Goal: Task Accomplishment & Management: Manage account settings

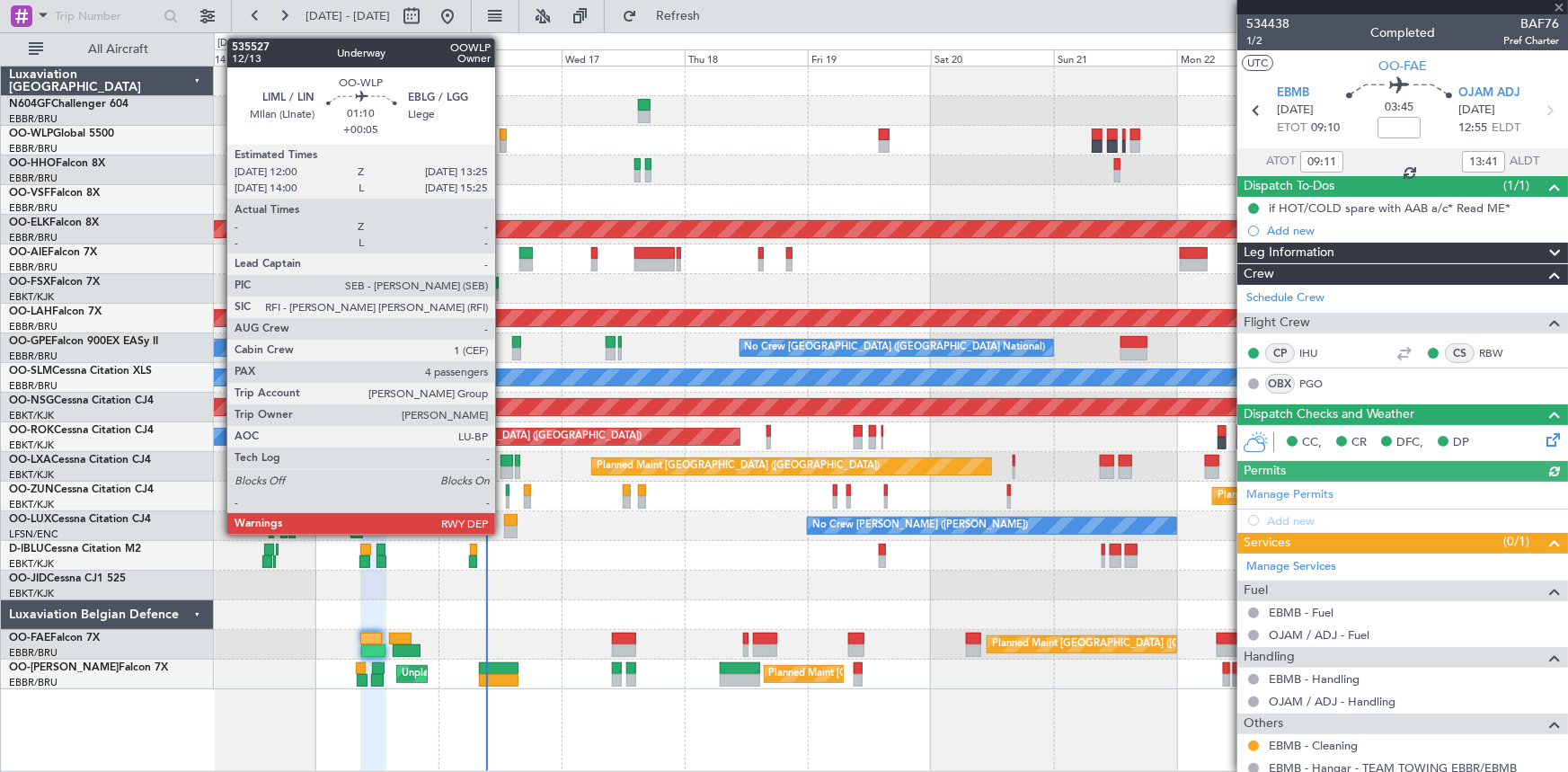
click at [503, 147] on div at bounding box center [503, 146] width 8 height 12
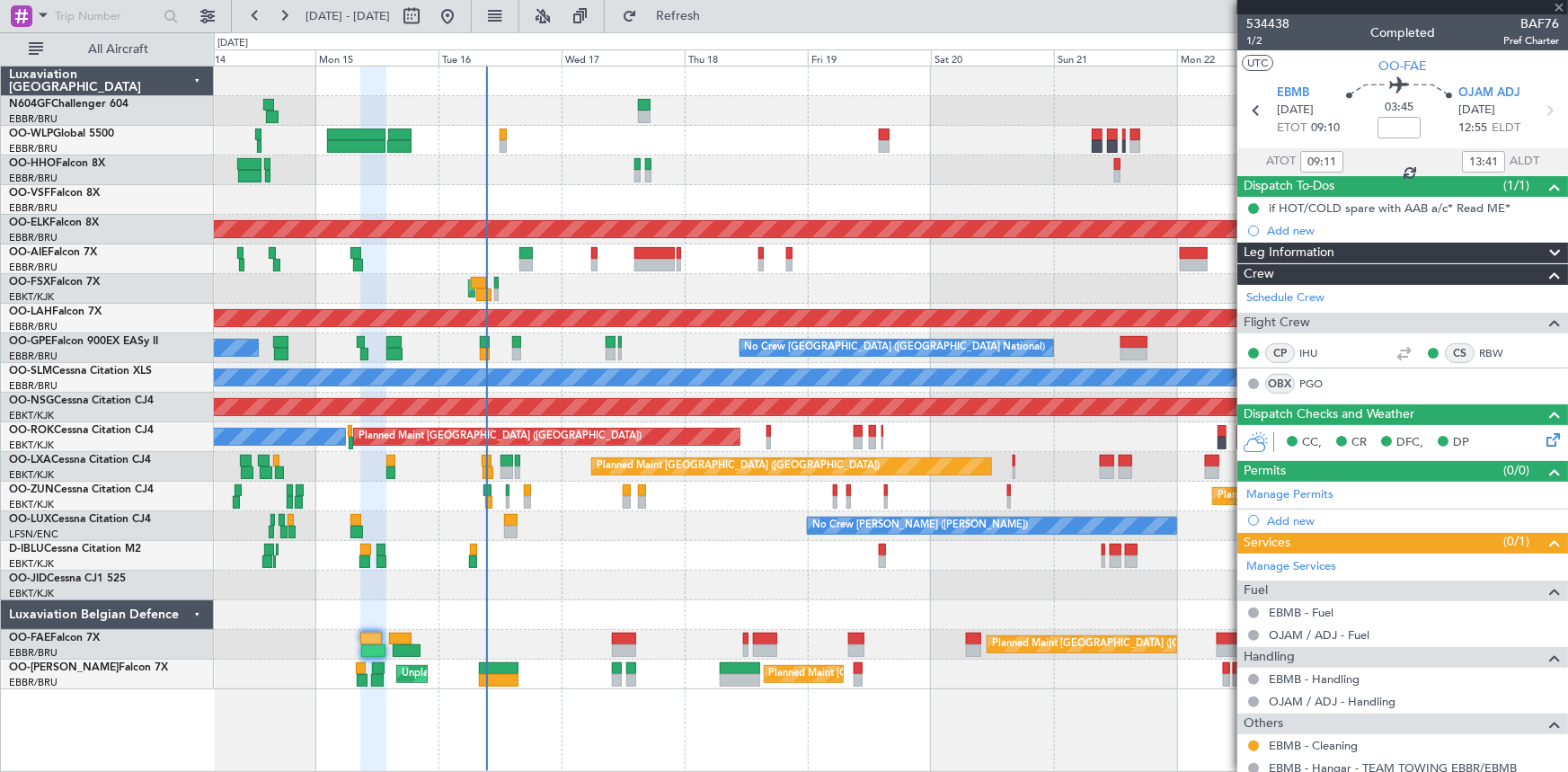
type input "+00:05"
type input "4"
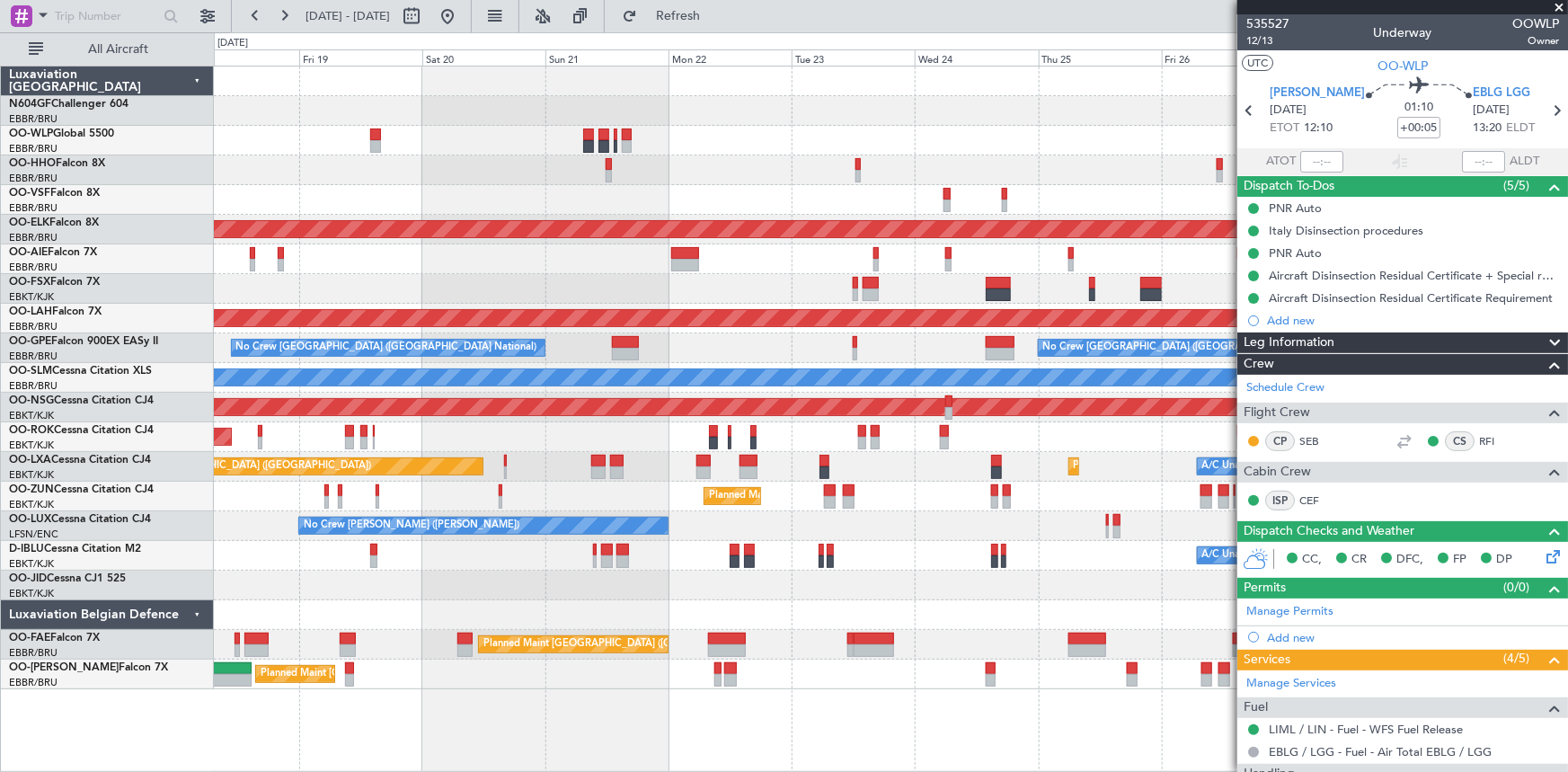
click at [390, 706] on div "Planned Maint Kortrijk-[GEOGRAPHIC_DATA] Planned Maint [GEOGRAPHIC_DATA] ([GEOG…" at bounding box center [891, 418] width 1355 height 706
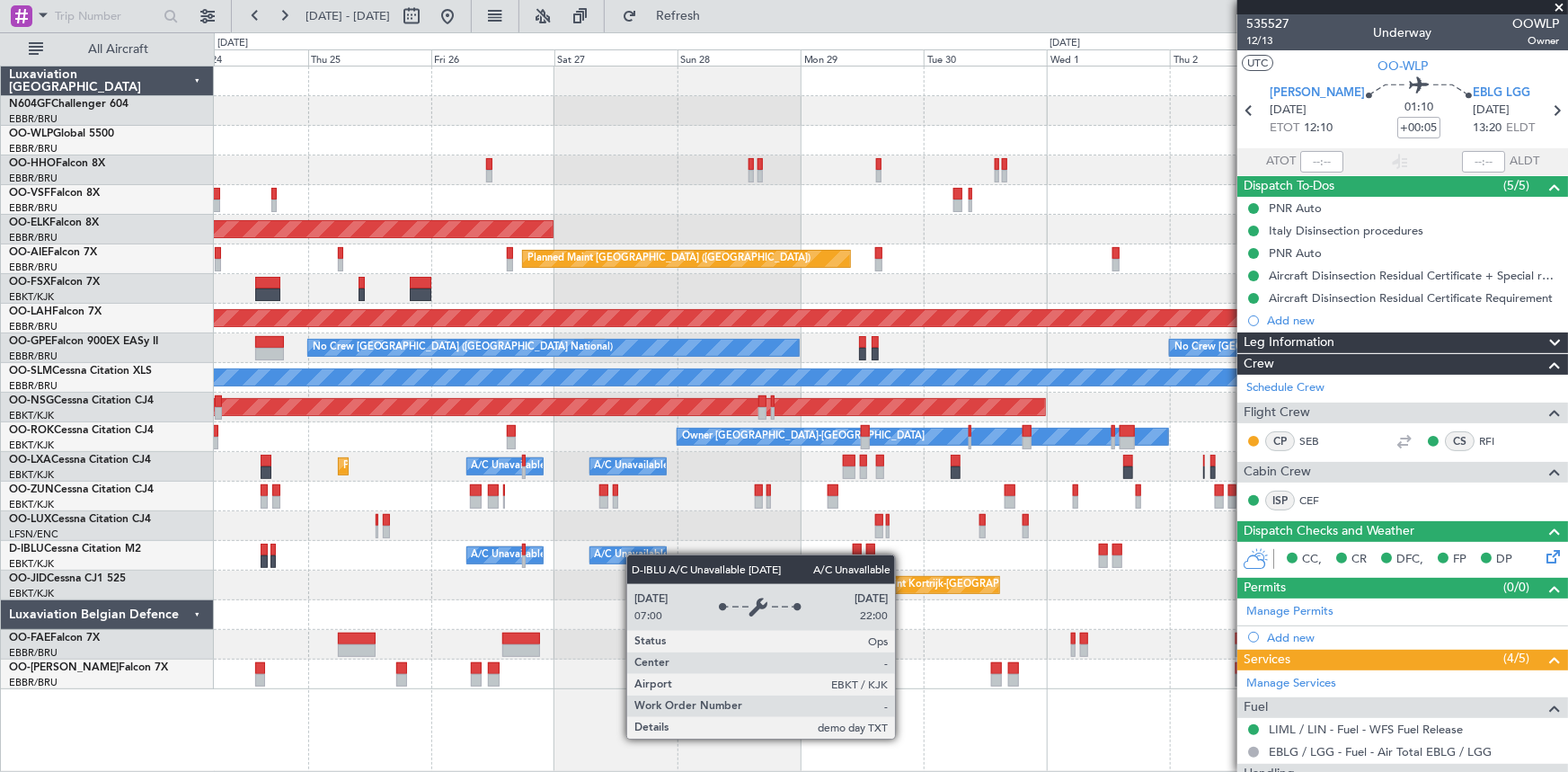
click at [659, 561] on div "A/C Unavailable [GEOGRAPHIC_DATA]-[GEOGRAPHIC_DATA]" at bounding box center [737, 555] width 287 height 27
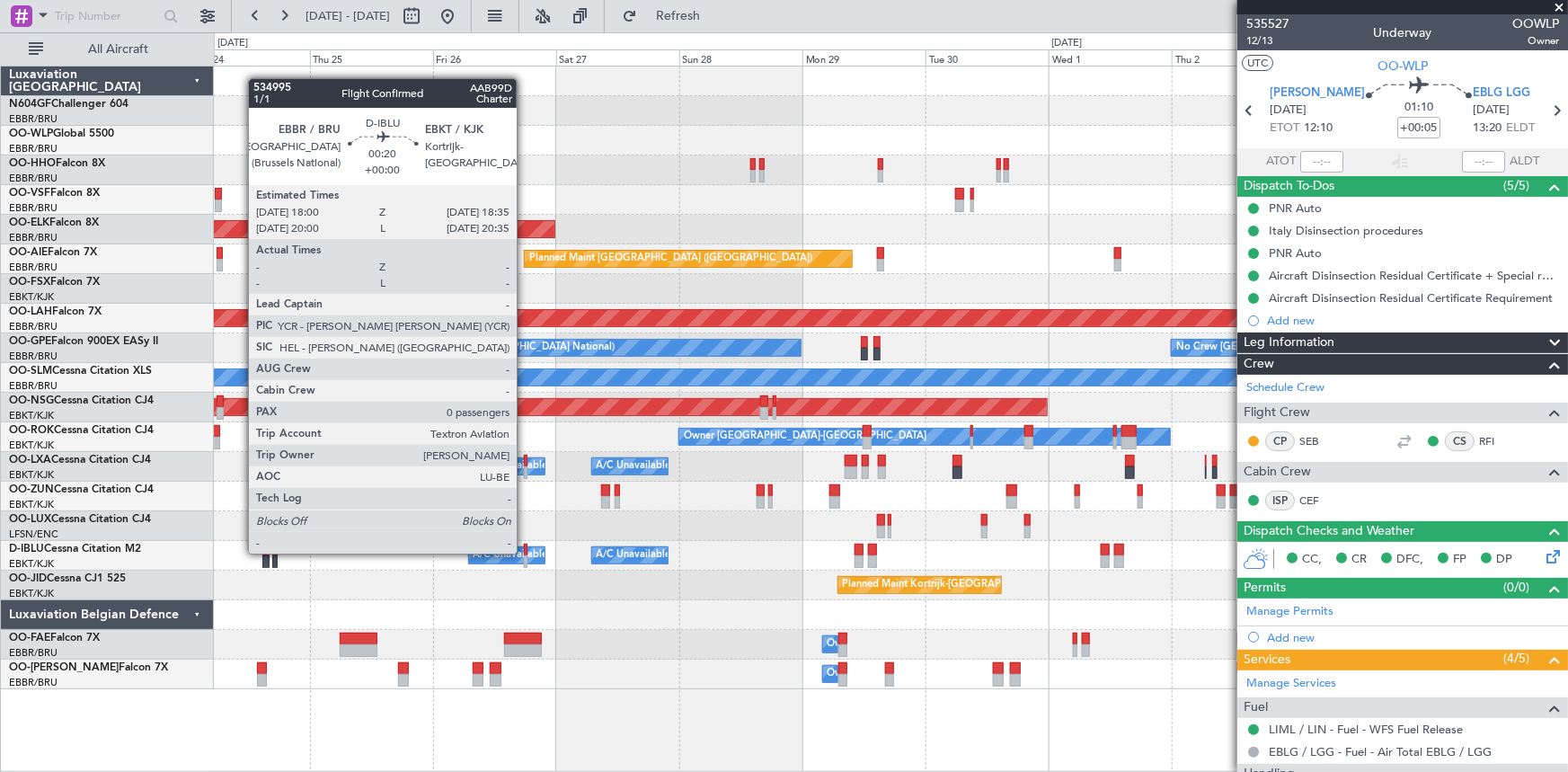
click at [525, 553] on div at bounding box center [526, 550] width 4 height 12
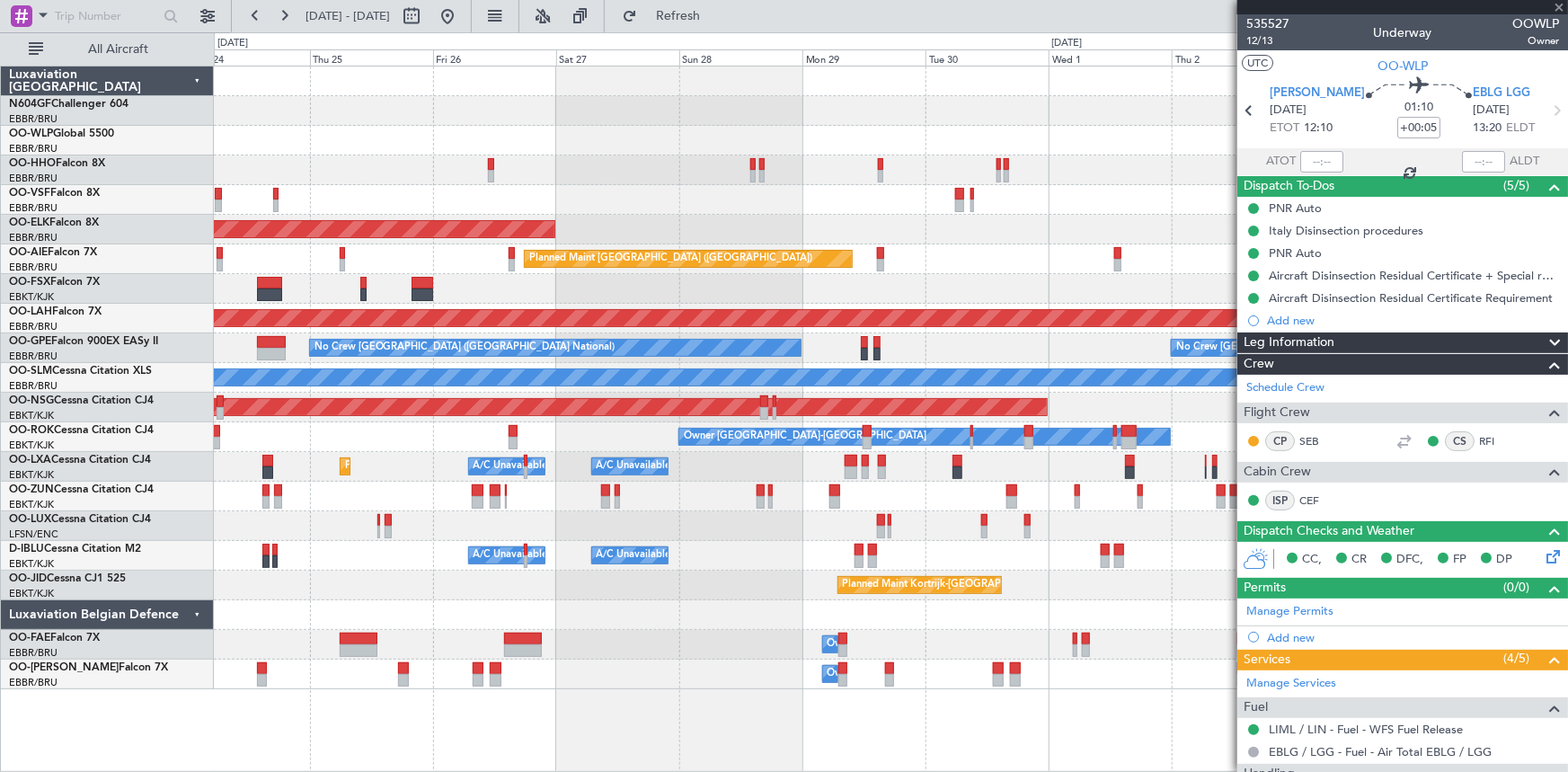
type input "0"
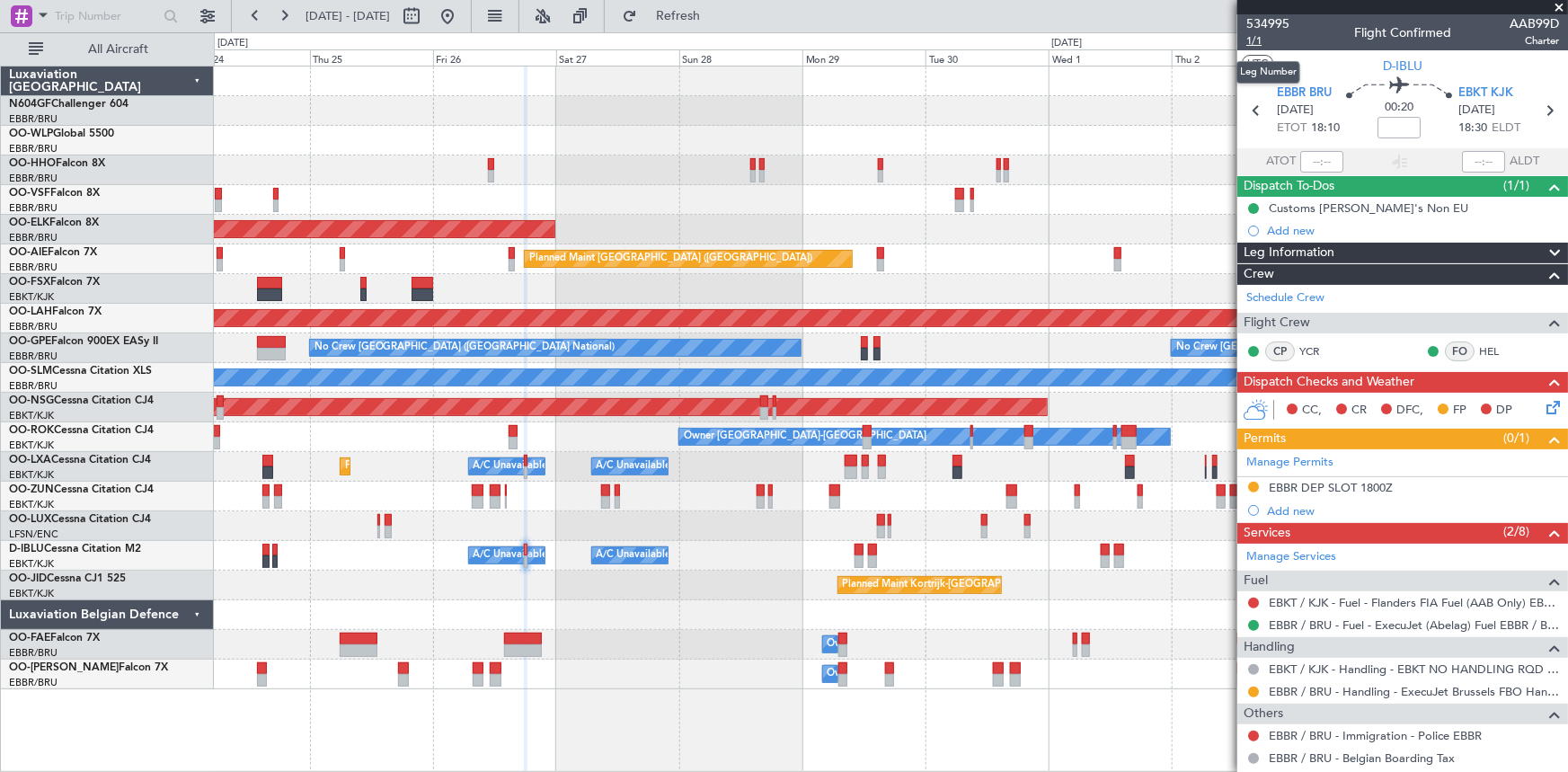
click at [1257, 42] on span "1/1" at bounding box center [1268, 41] width 43 height 15
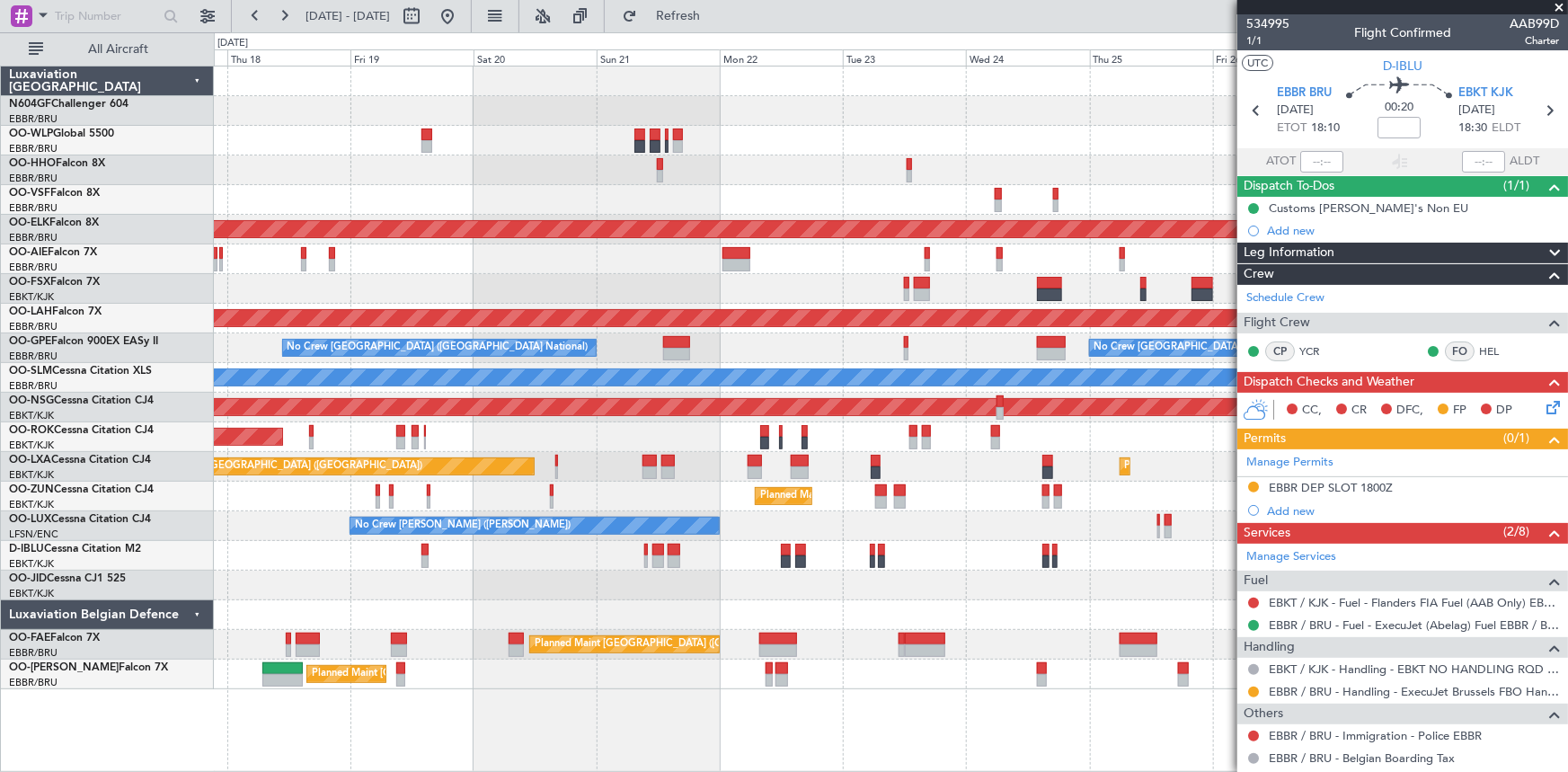
click at [1141, 335] on div "Planned Maint Kortrijk-[GEOGRAPHIC_DATA] Planned Maint [GEOGRAPHIC_DATA] ([GEOG…" at bounding box center [891, 377] width 1354 height 622
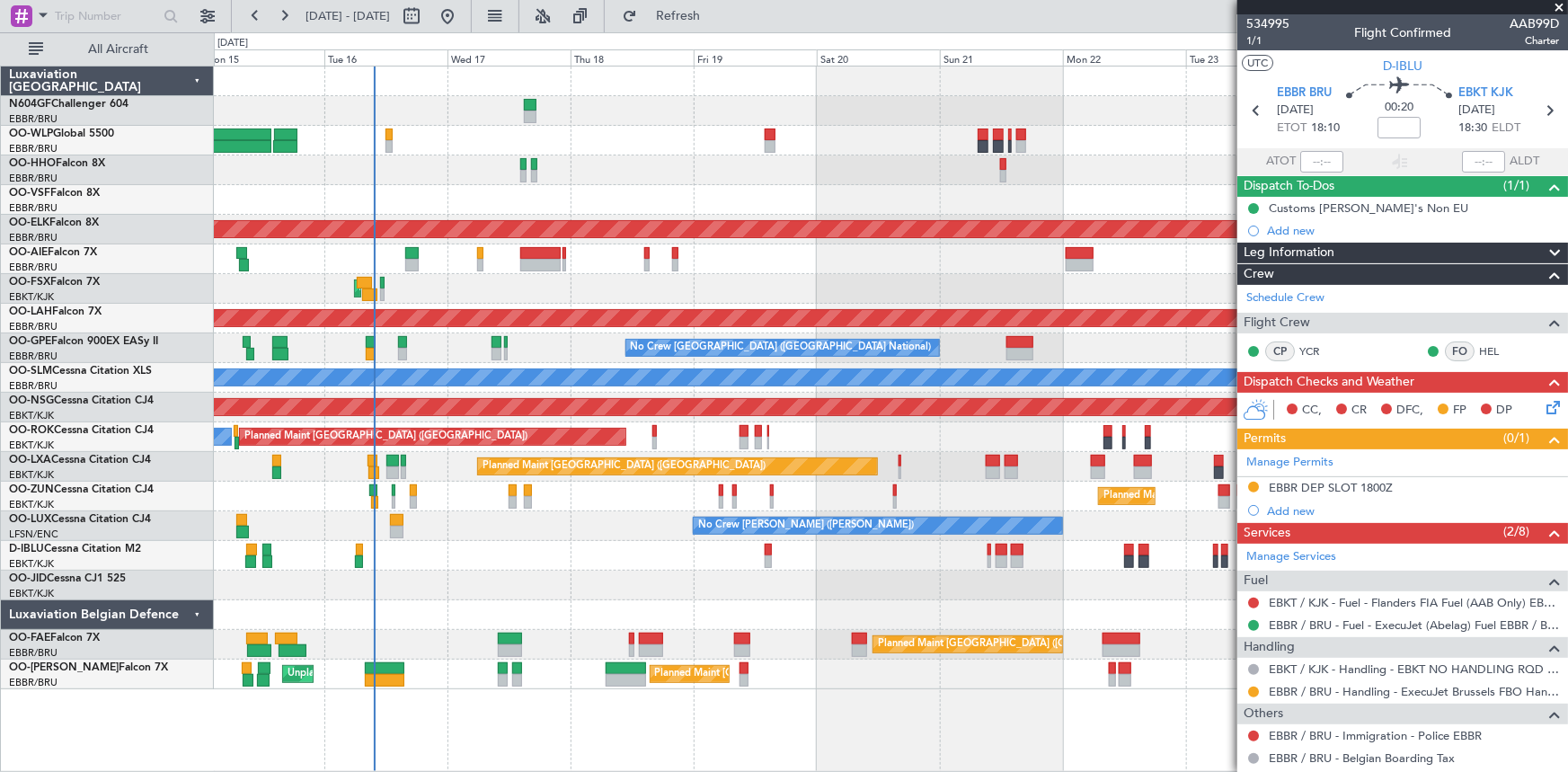
click at [798, 301] on div "Planned Maint Geneva (Cointrin) Planned Maint [GEOGRAPHIC_DATA]-[GEOGRAPHIC_DAT…" at bounding box center [891, 377] width 1354 height 622
click at [513, 347] on div "Planned Maint Geneva (Cointrin) Planned Maint [GEOGRAPHIC_DATA]-[GEOGRAPHIC_DAT…" at bounding box center [891, 377] width 1354 height 622
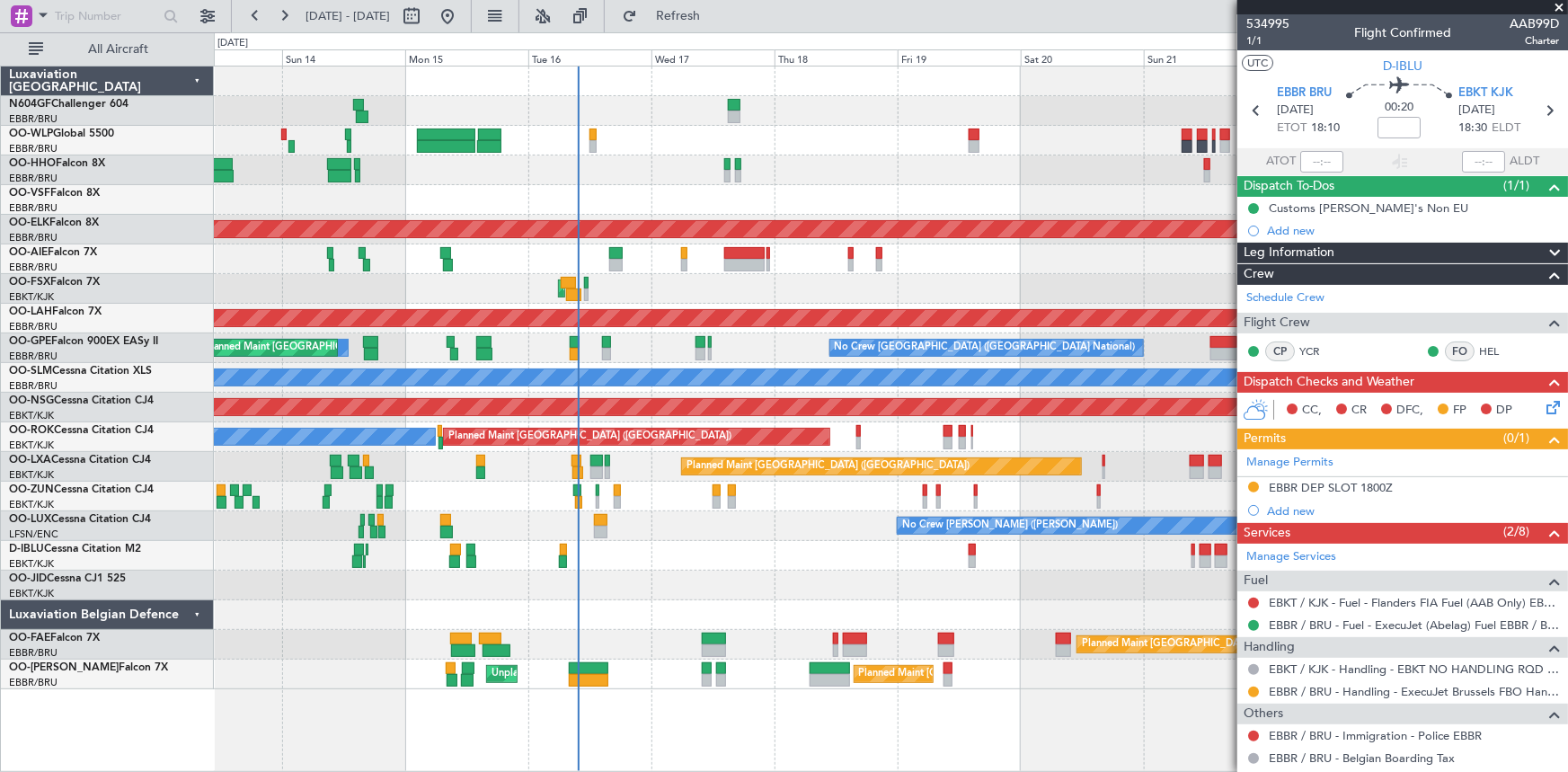
click at [448, 497] on div "Planned Maint Kortrijk-[GEOGRAPHIC_DATA]" at bounding box center [891, 496] width 1354 height 30
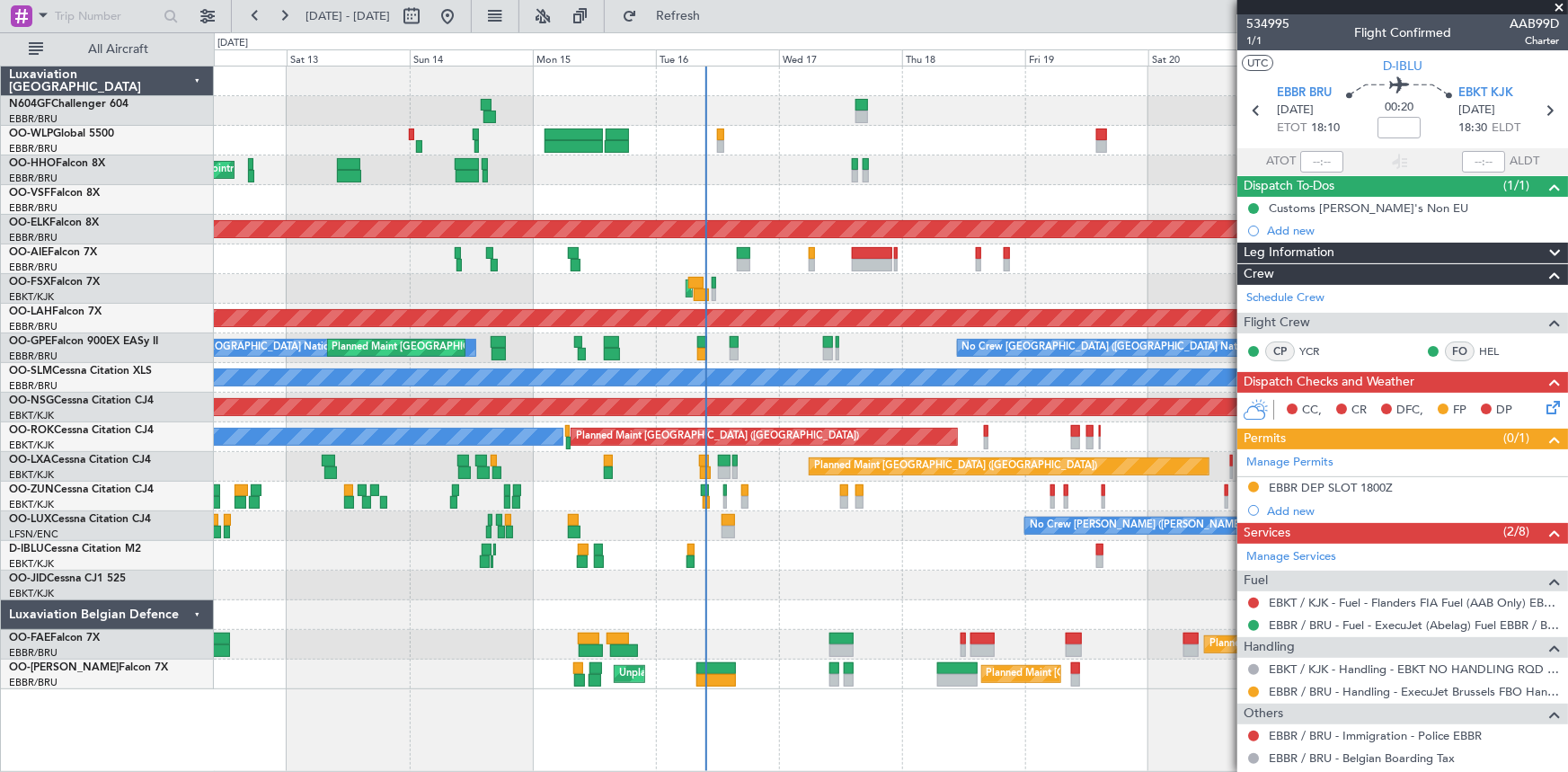
click at [424, 545] on div "Planned Maint Geneva (Cointrin) AOG Maint [US_STATE] ([GEOGRAPHIC_DATA]) Planne…" at bounding box center [891, 377] width 1354 height 622
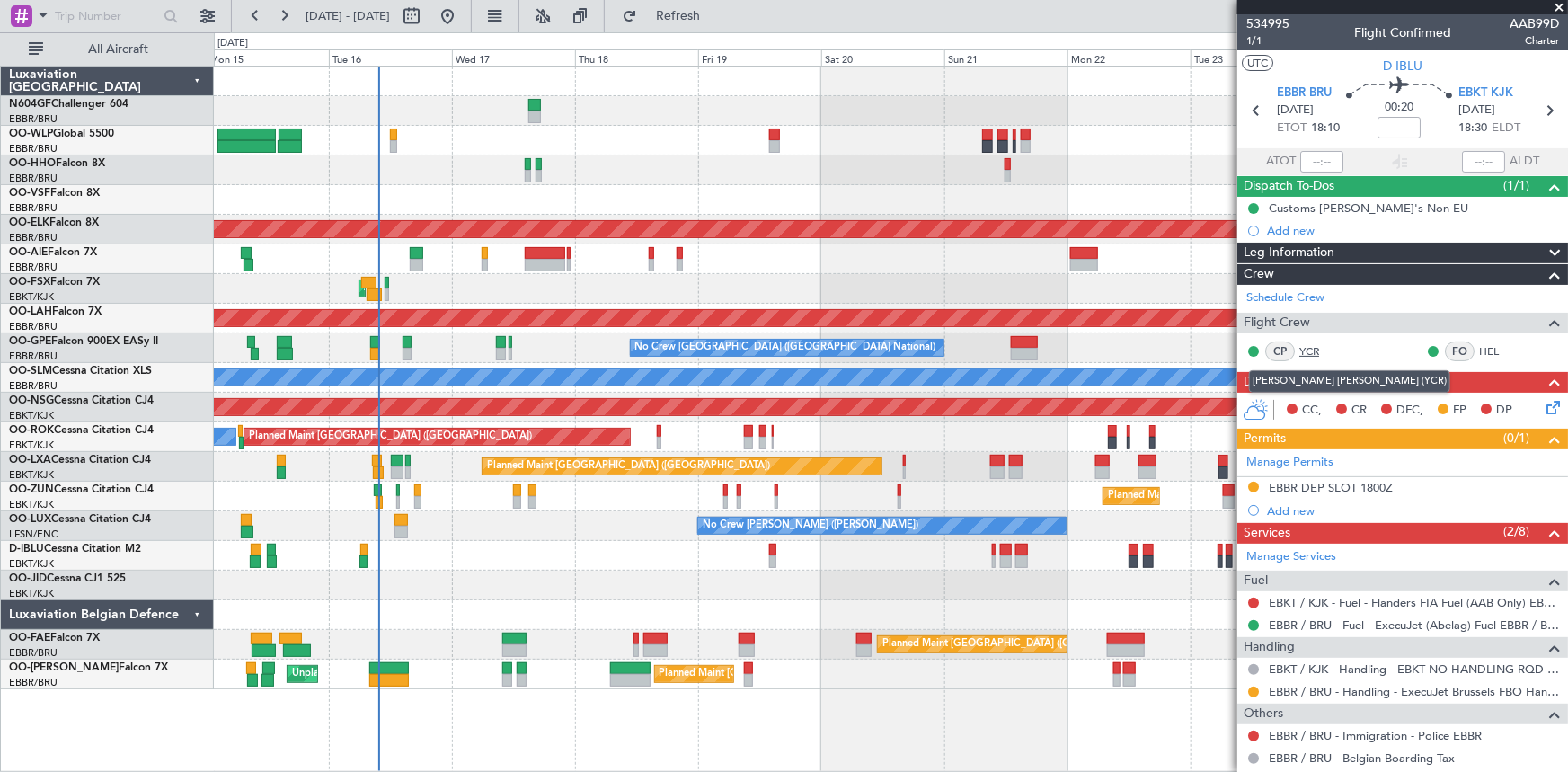
click at [1308, 350] on link "YCR" at bounding box center [1320, 351] width 40 height 16
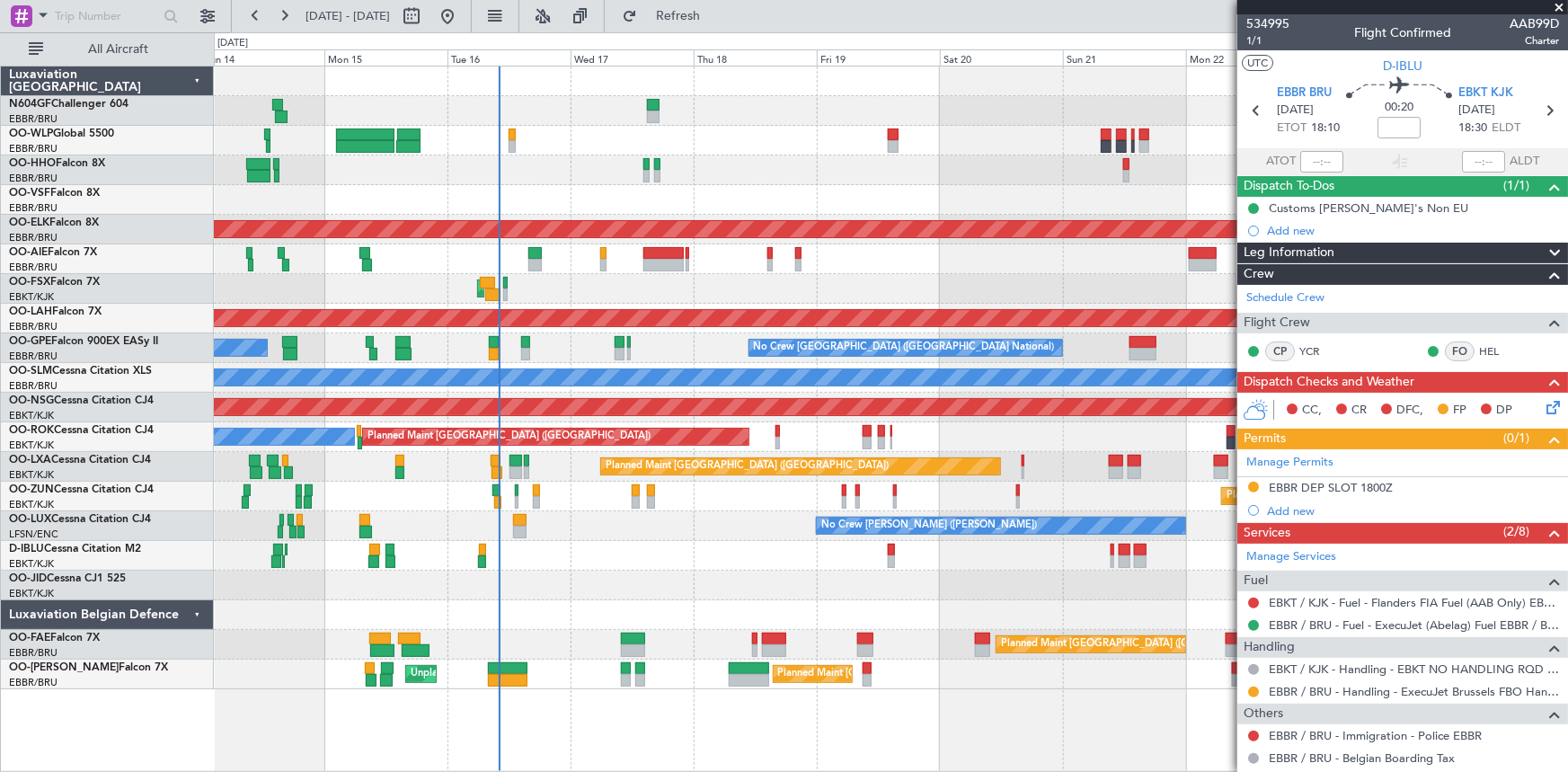
click at [670, 206] on div at bounding box center [891, 199] width 1354 height 30
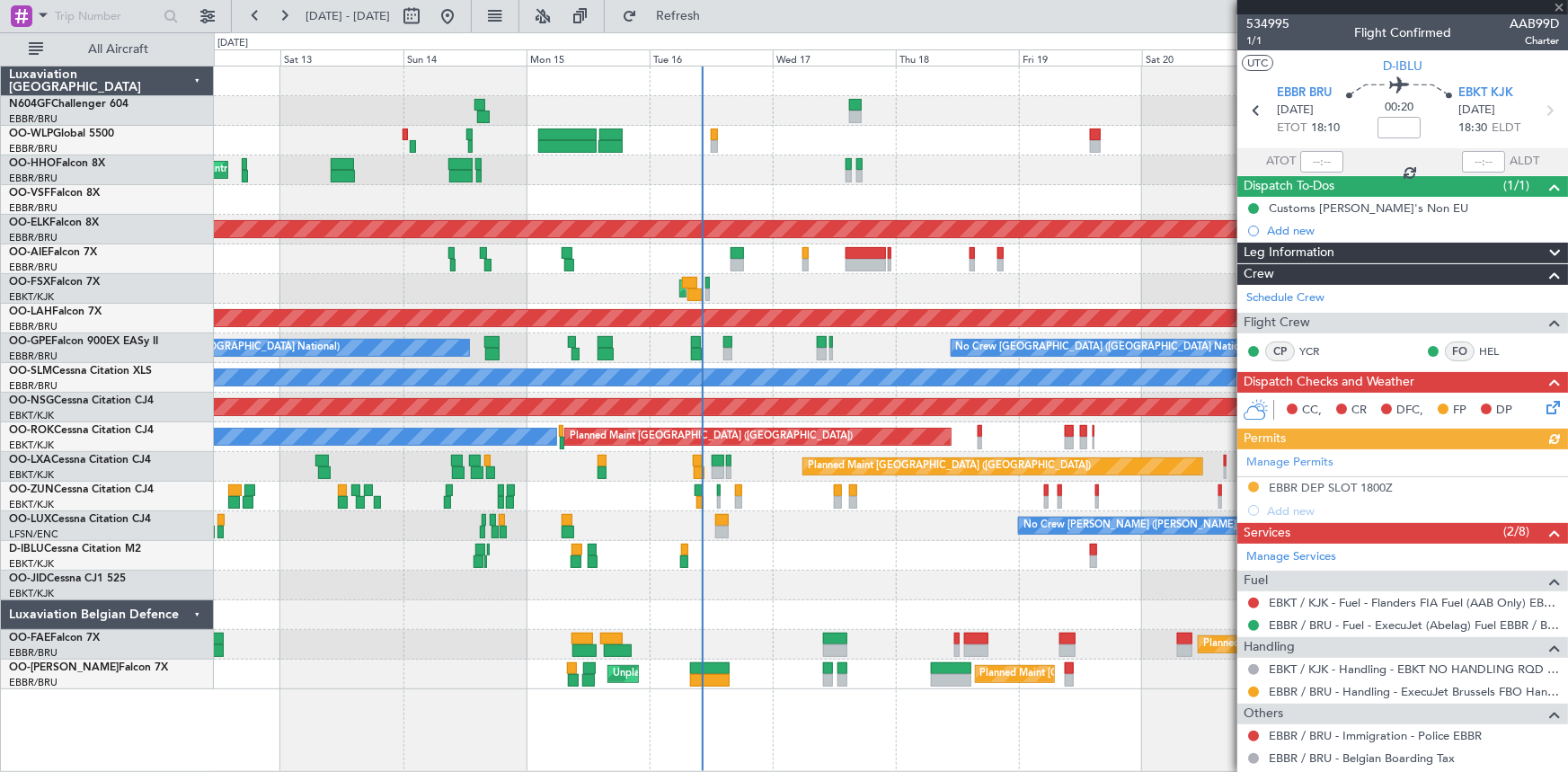
click at [555, 175] on div "Planned Maint Geneva (Cointrin) AOG Maint [US_STATE] ([GEOGRAPHIC_DATA]) Planne…" at bounding box center [891, 377] width 1354 height 622
